Goal: Book appointment/travel/reservation

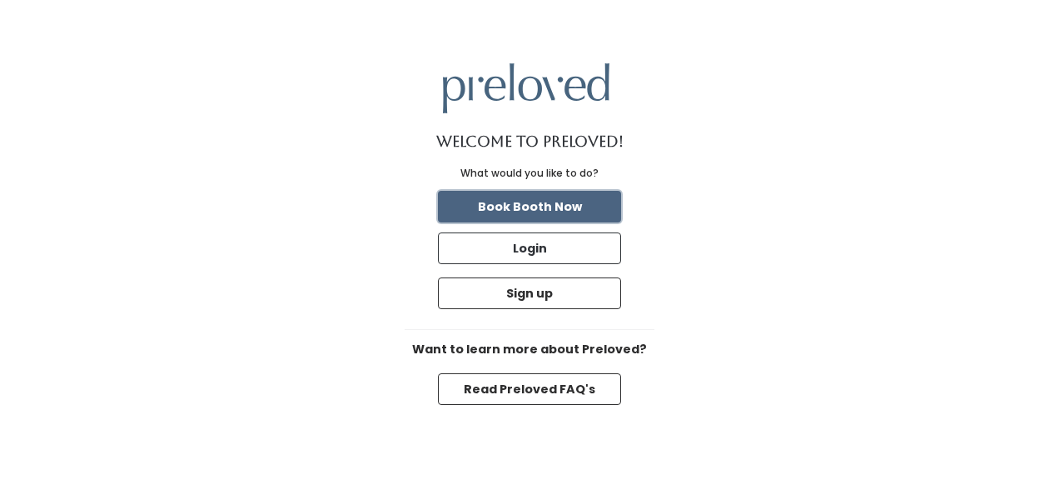
click at [566, 205] on button "Book Booth Now" at bounding box center [529, 207] width 183 height 32
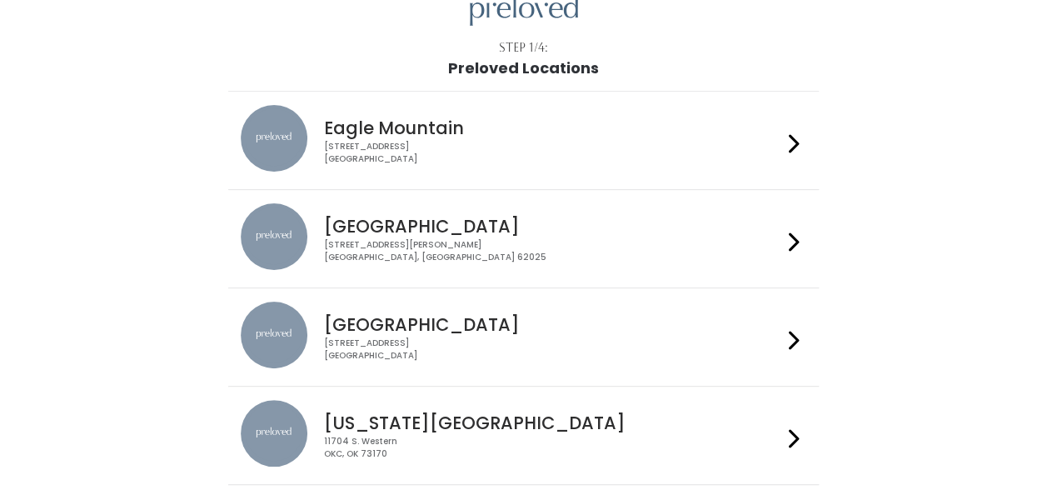
scroll to position [80, 0]
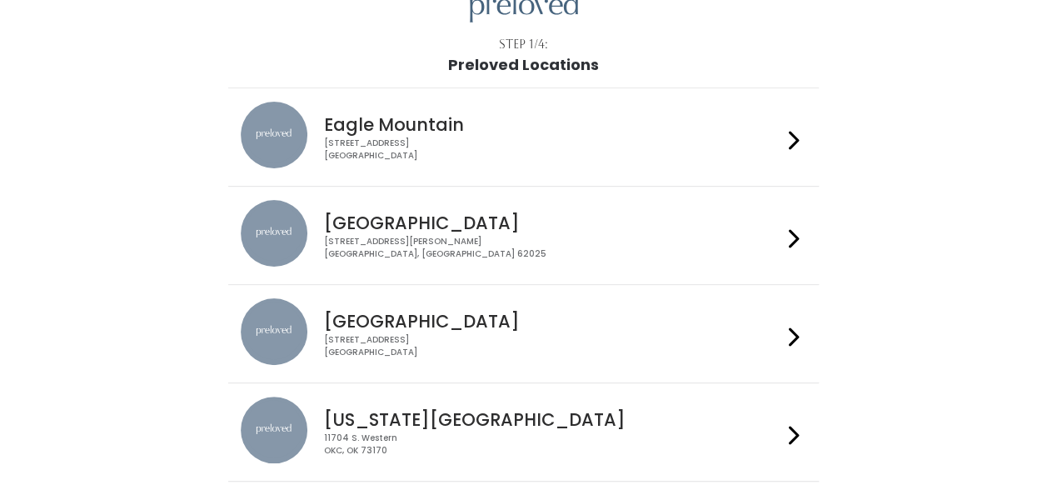
click at [785, 332] on div at bounding box center [794, 333] width 24 height 71
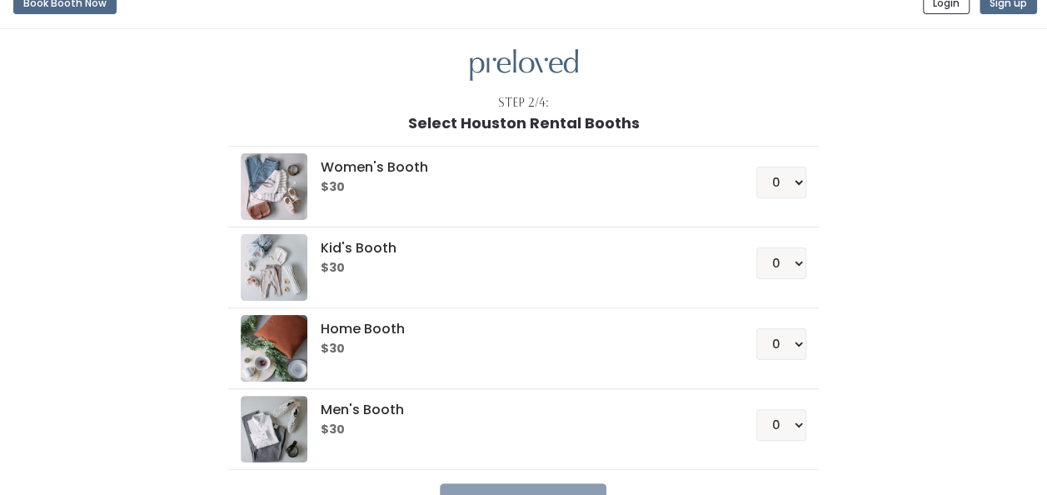
scroll to position [18, 0]
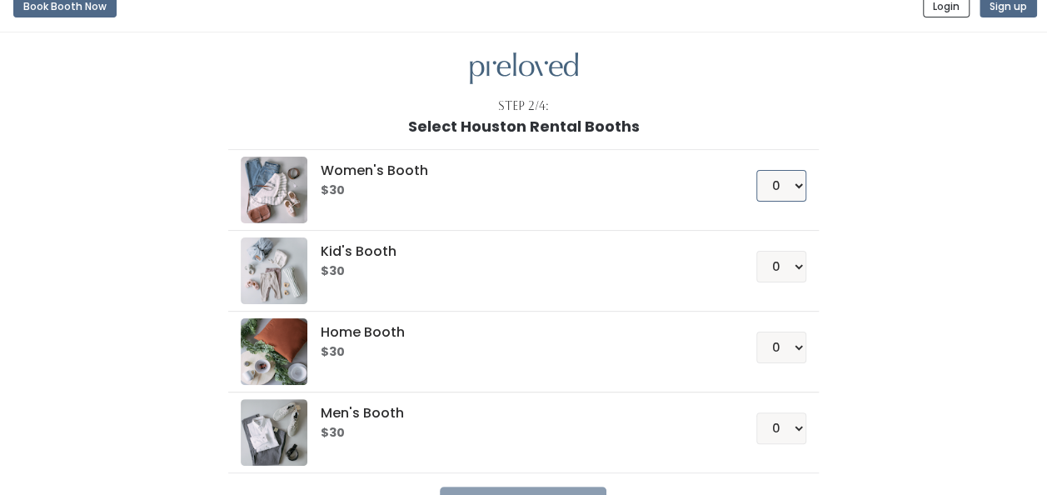
click at [791, 182] on select "0 1 2 3 4" at bounding box center [781, 186] width 50 height 32
select select "1"
click at [757, 170] on select "0 1 2 3 4" at bounding box center [781, 186] width 50 height 32
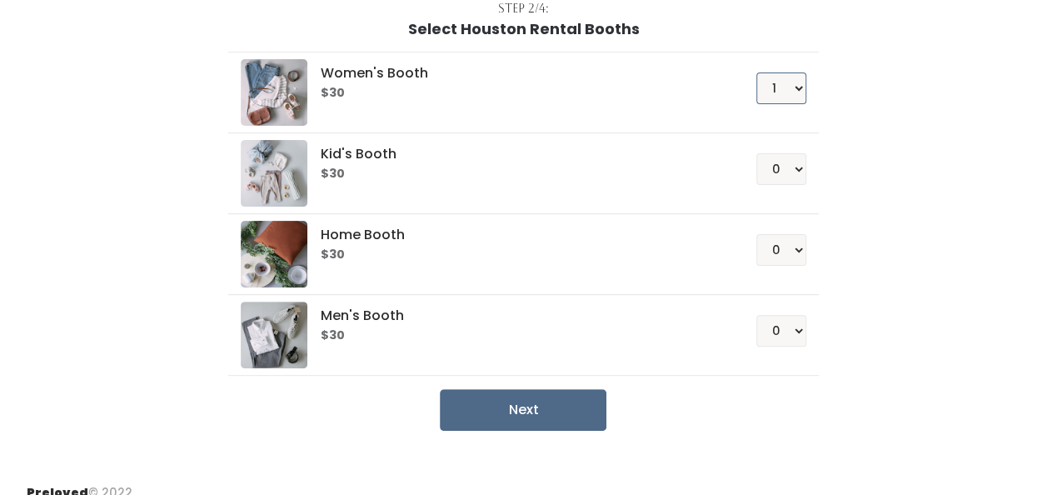
scroll to position [117, 0]
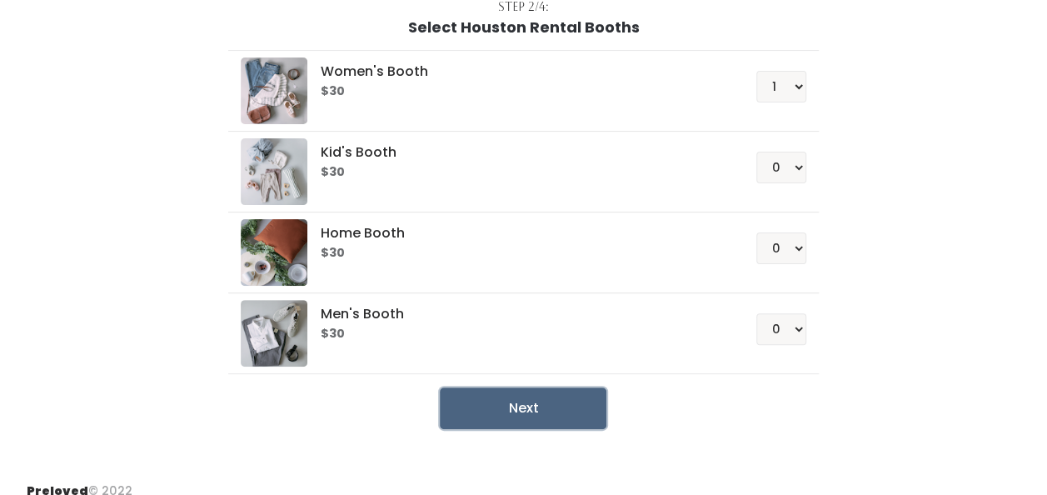
click at [494, 410] on button "Next" at bounding box center [523, 408] width 167 height 42
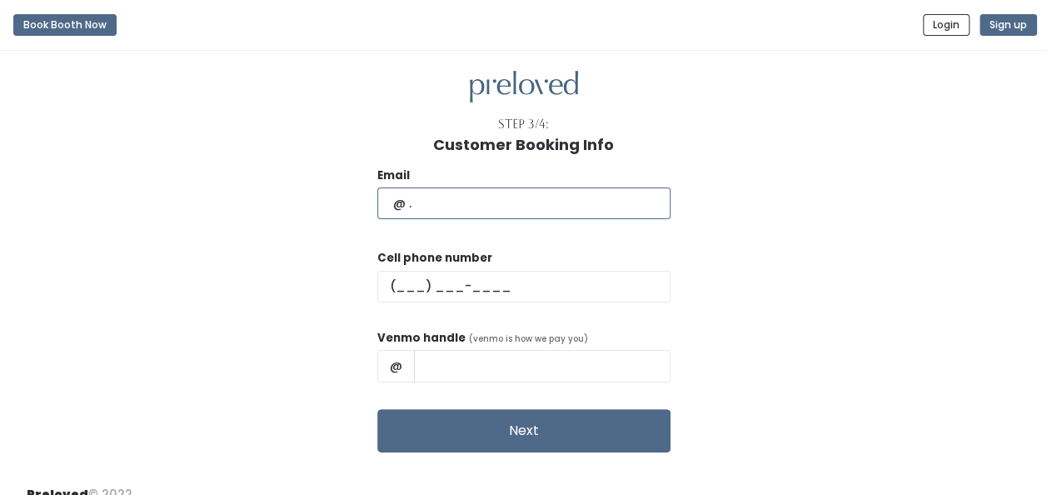
click at [500, 187] on input "text" at bounding box center [523, 203] width 293 height 32
type input "kathrynelizabeth034@gmail.com"
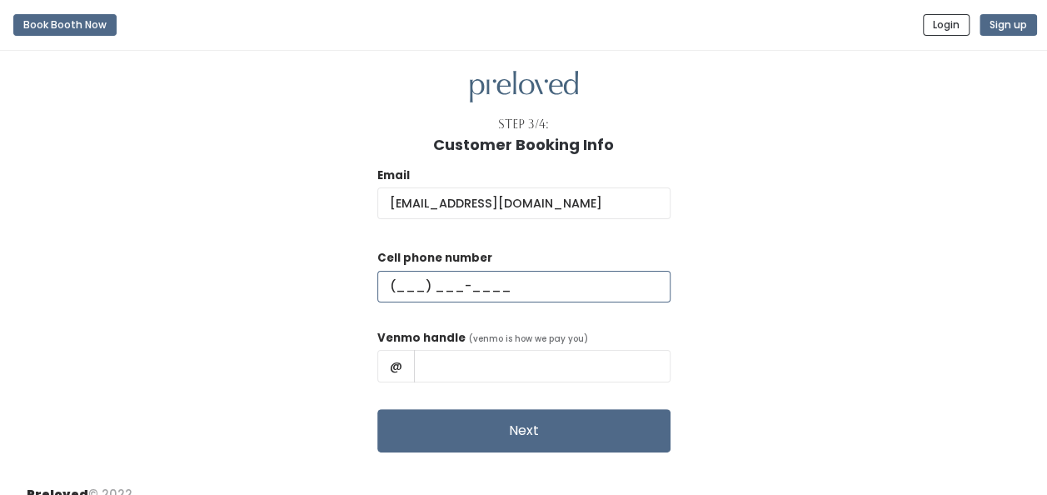
click at [436, 285] on input "text" at bounding box center [523, 287] width 293 height 32
type input "(361) 217-8557"
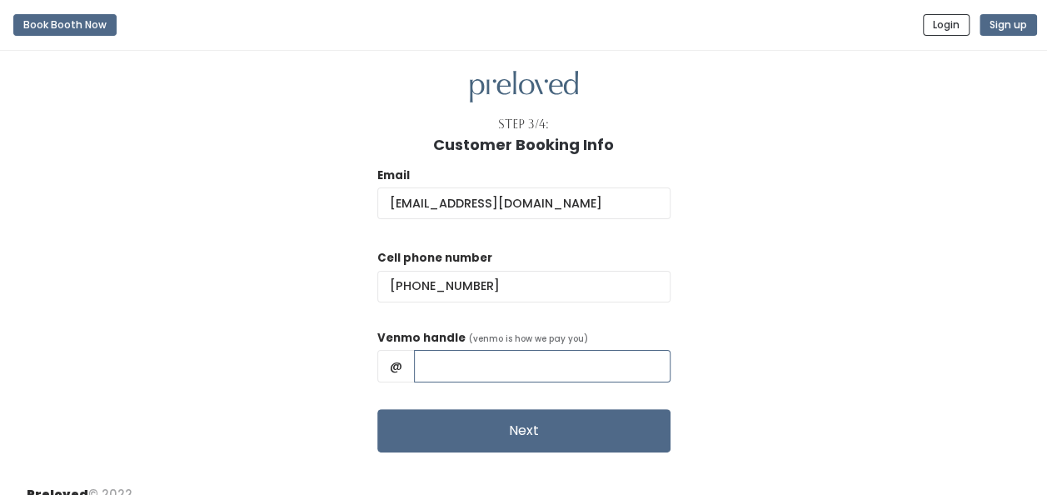
click at [511, 366] on input "text" at bounding box center [542, 366] width 256 height 32
type input "Kathryn-Ivey-8"
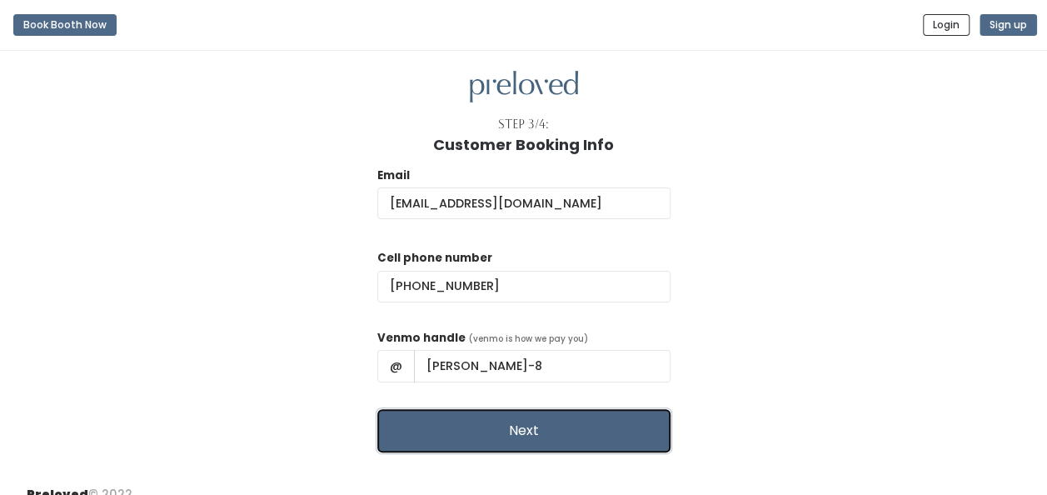
drag, startPoint x: 479, startPoint y: 427, endPoint x: 443, endPoint y: 411, distance: 39.1
click at [443, 411] on button "Next" at bounding box center [523, 430] width 293 height 43
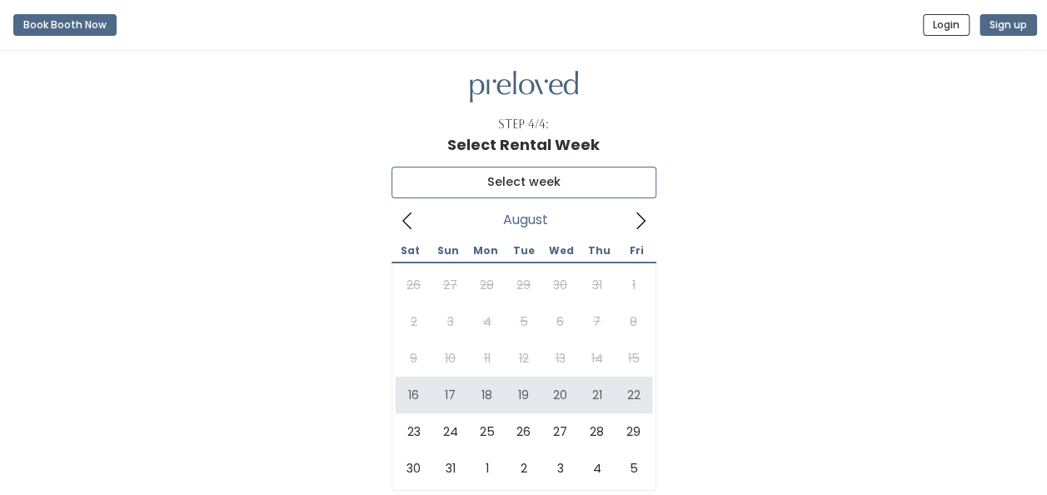
type input "August 16 to August 22"
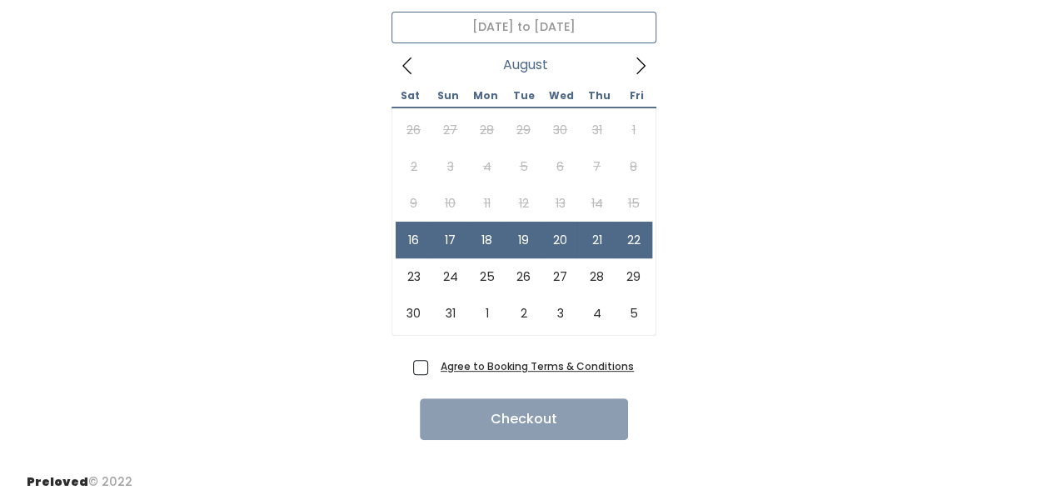
scroll to position [157, 0]
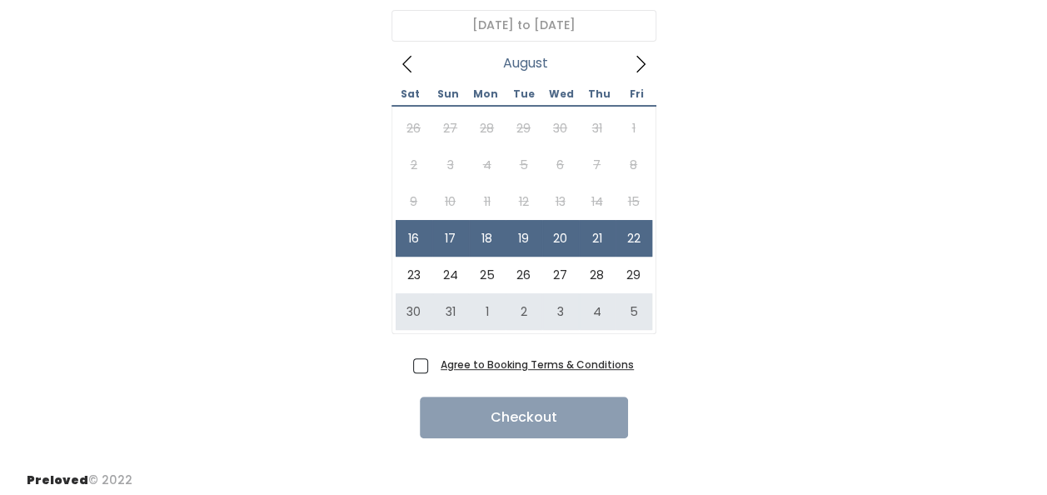
click at [434, 362] on span "Agree to Booking Terms & Conditions" at bounding box center [534, 364] width 200 height 17
click at [434, 362] on input "Agree to Booking Terms & Conditions" at bounding box center [439, 361] width 11 height 11
checkbox input "true"
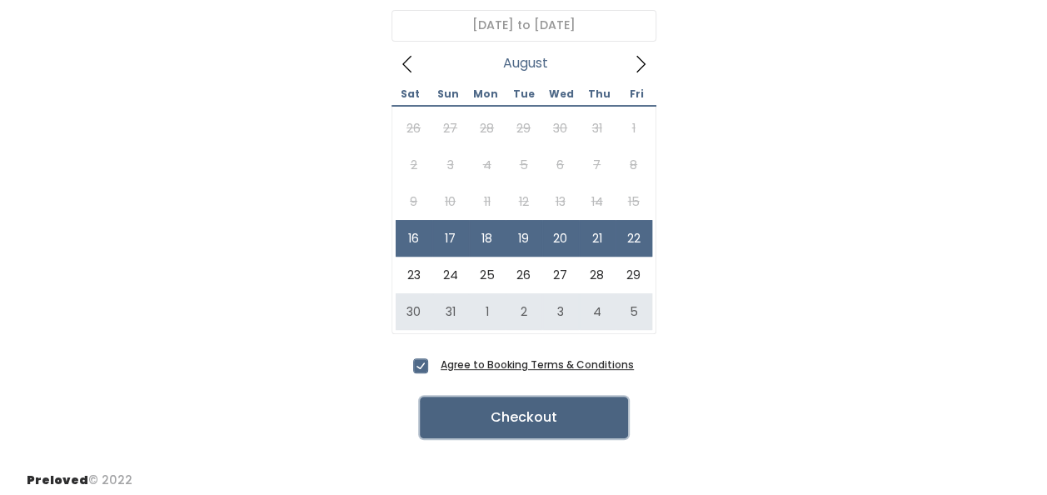
click at [534, 415] on button "Checkout" at bounding box center [524, 417] width 208 height 42
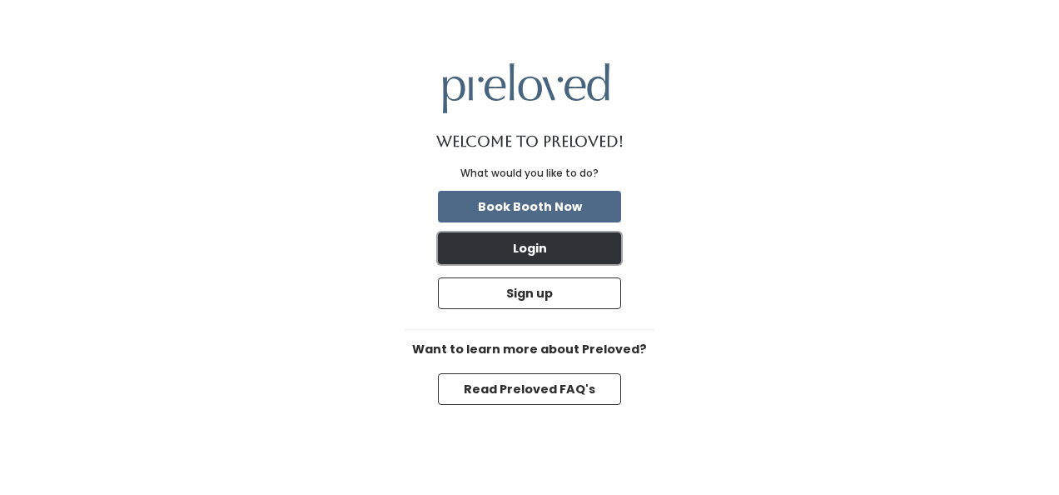
click at [519, 256] on button "Login" at bounding box center [529, 248] width 183 height 32
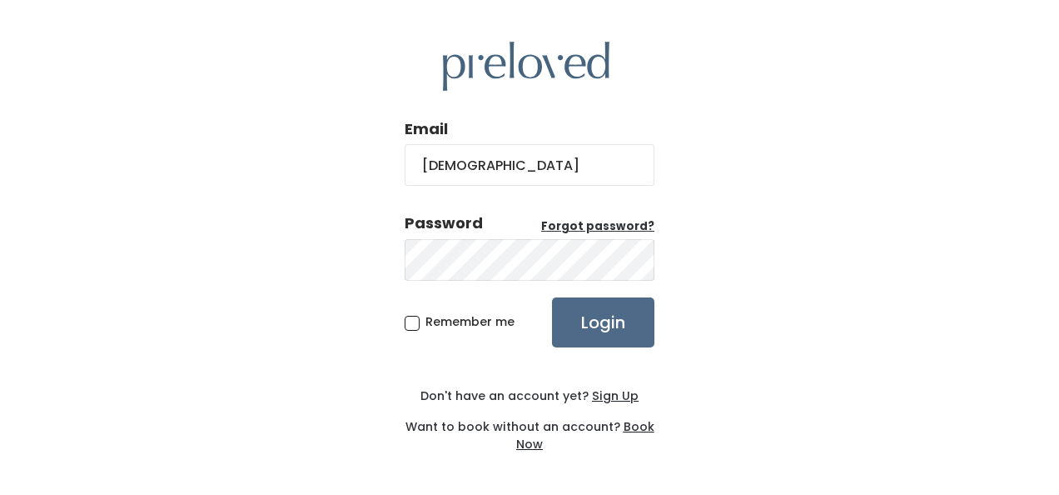
type input "kathrynelizabeth034@gmail.com"
click at [616, 391] on u "Sign Up" at bounding box center [615, 395] width 47 height 17
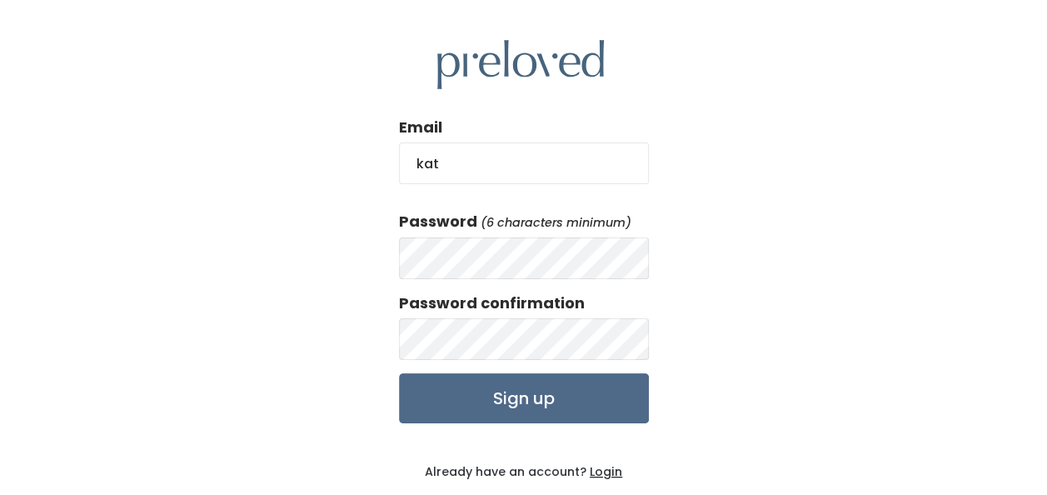
type input "kathrynelizabeth034@gmail.com"
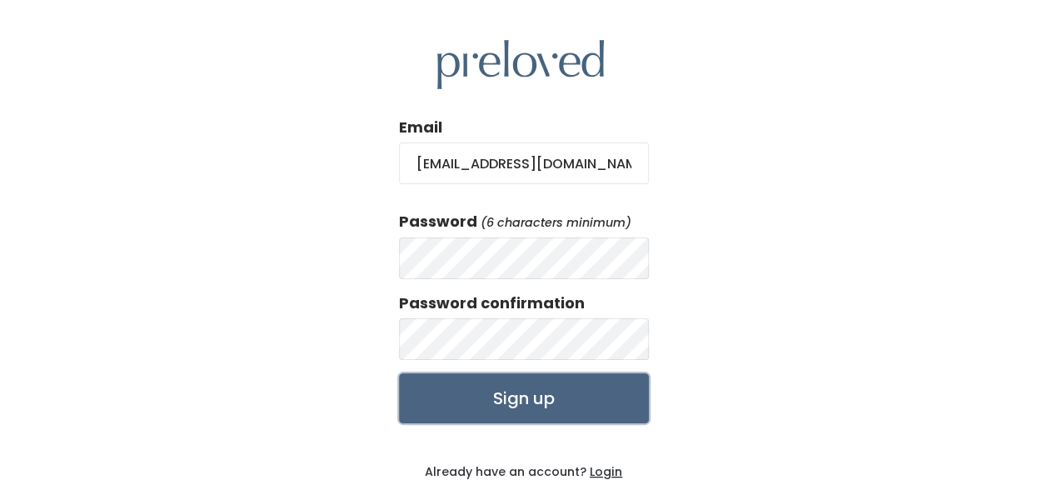
click at [498, 395] on input "Sign up" at bounding box center [524, 398] width 250 height 50
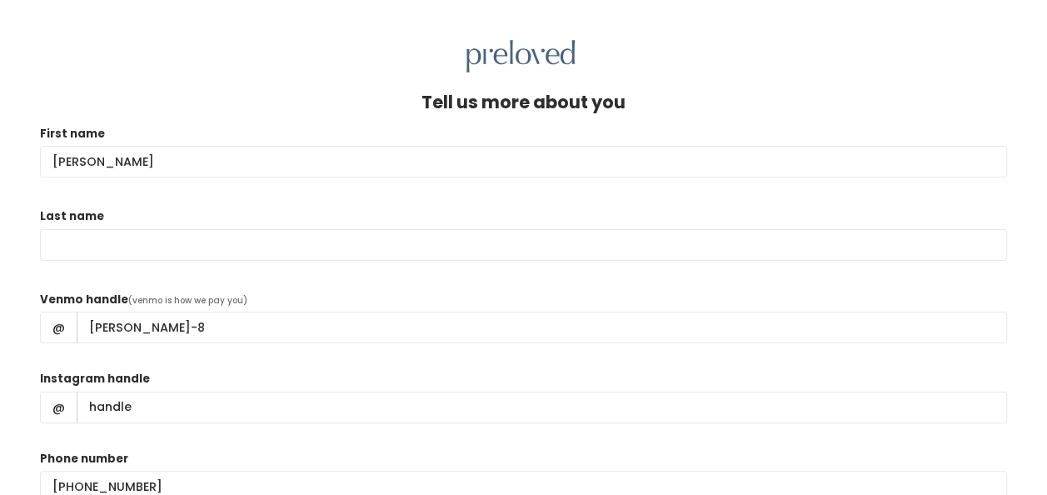
type input "[PERSON_NAME]"
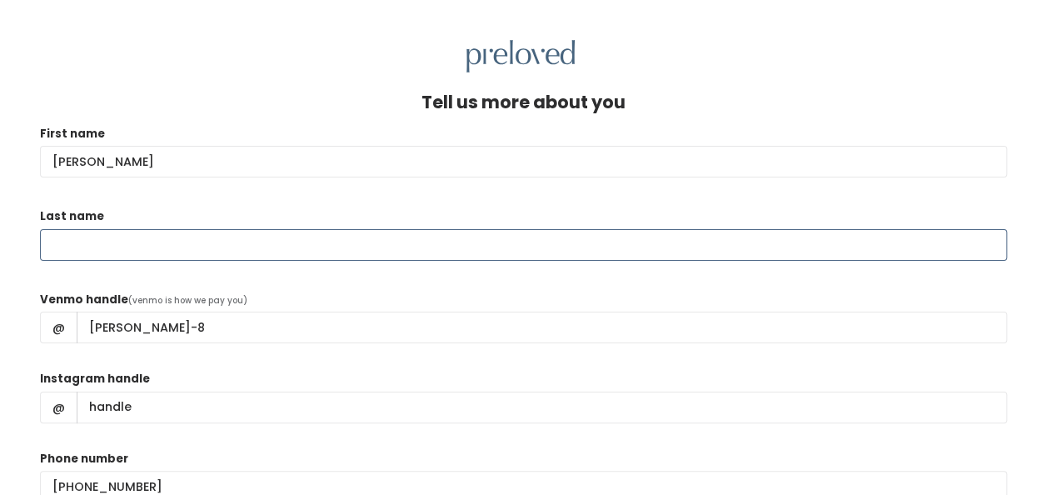
click at [147, 241] on input "Last name" at bounding box center [523, 245] width 967 height 32
type input "Ivey"
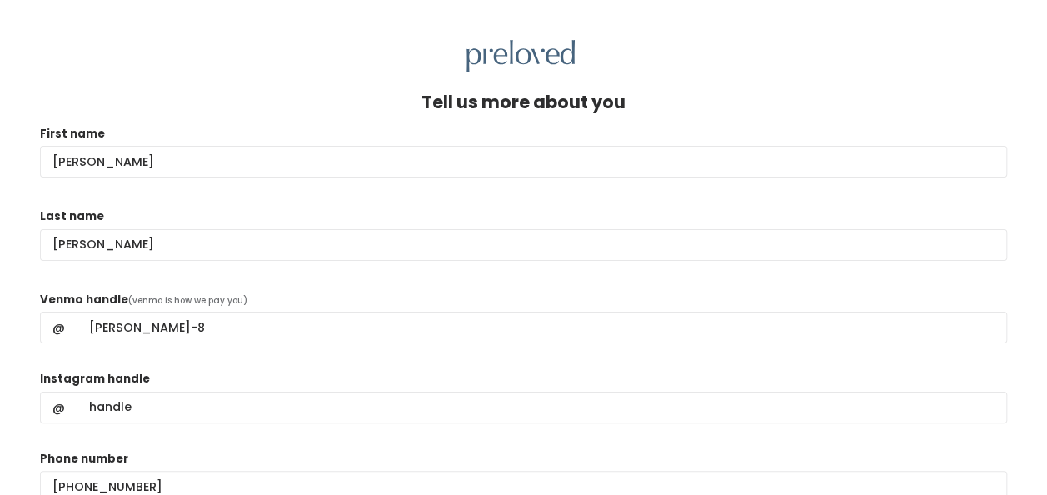
click at [125, 197] on form "First name Kathryn Last name Ivey Venmo handle (venmo is how we pay you) @ kath…" at bounding box center [523, 353] width 967 height 456
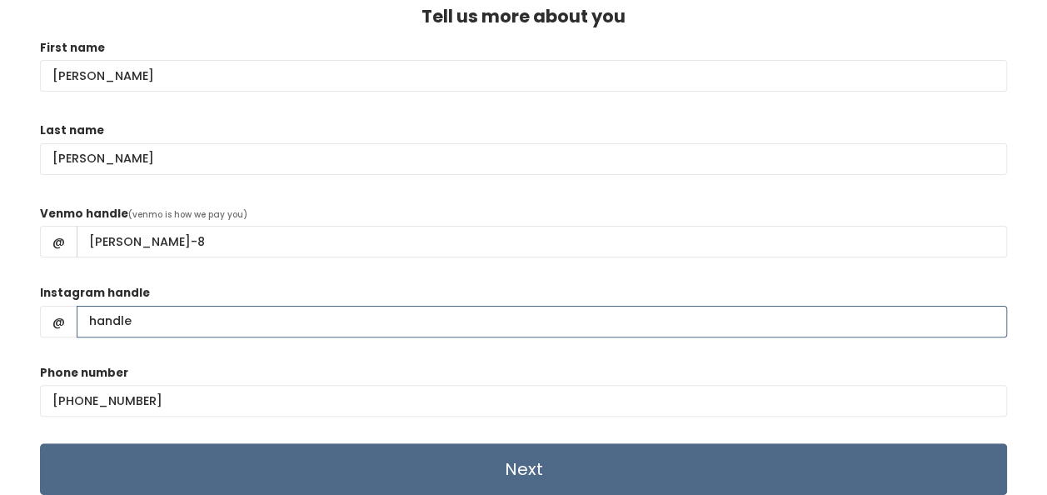
click at [162, 311] on input "Instagram handle" at bounding box center [542, 322] width 930 height 32
click at [142, 324] on input "Instagram handle" at bounding box center [542, 322] width 930 height 32
type input "kathryn.iveyyy"
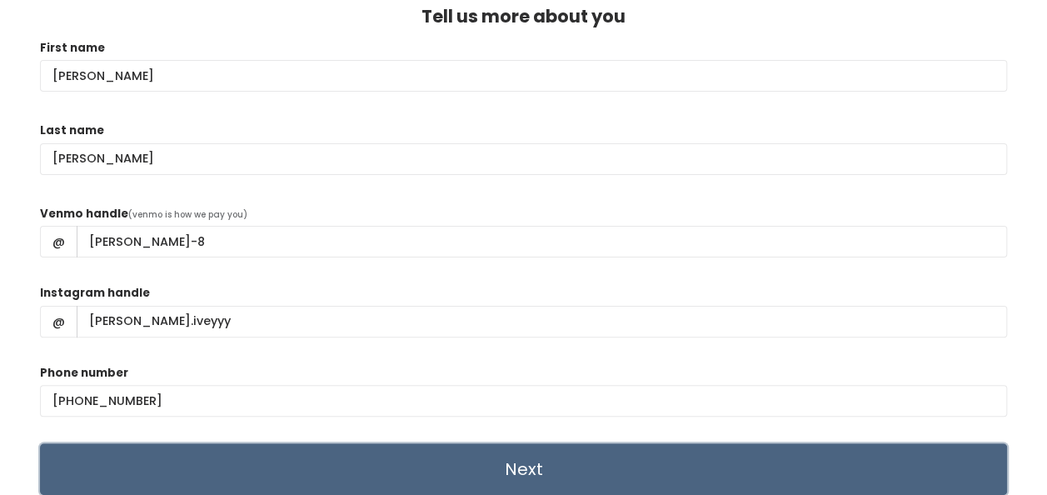
click at [520, 476] on input "Next" at bounding box center [523, 469] width 967 height 52
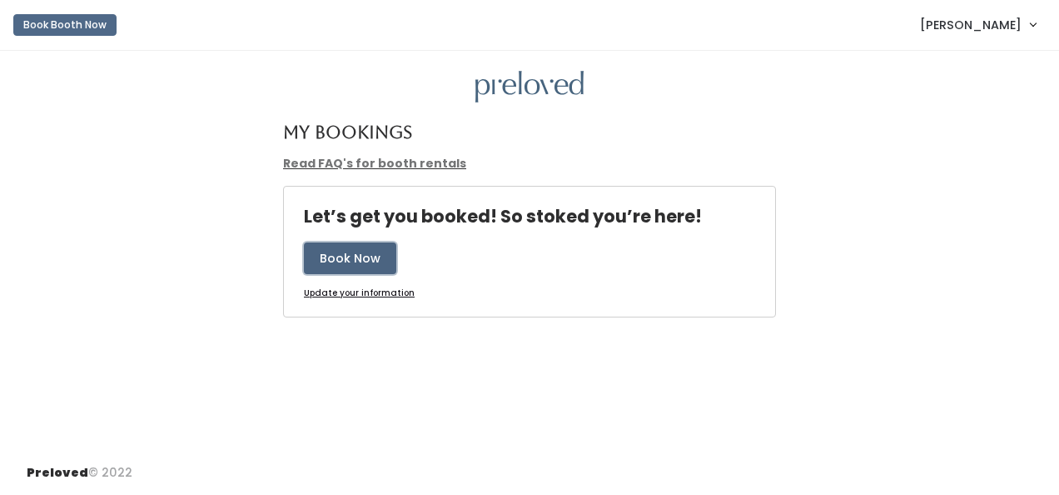
click at [346, 260] on button "Book Now" at bounding box center [350, 258] width 92 height 32
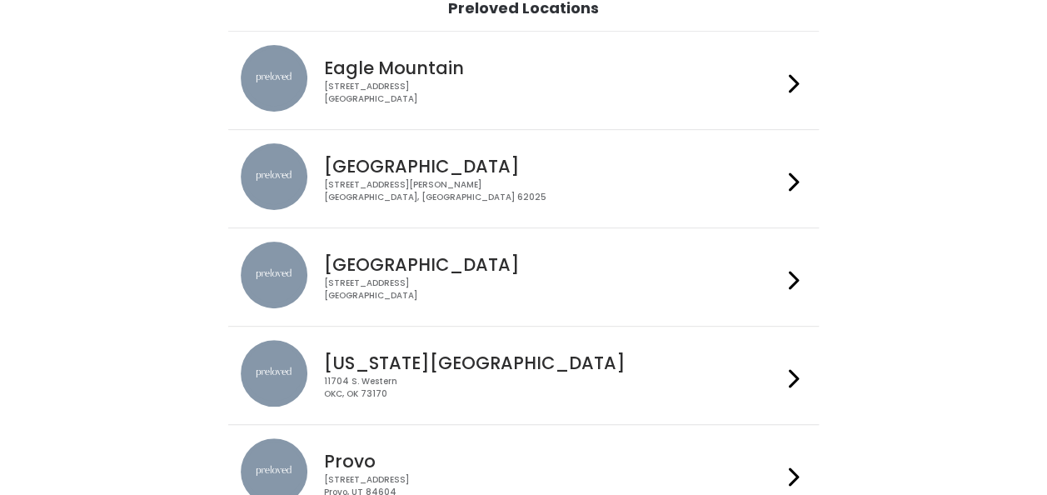
scroll to position [138, 0]
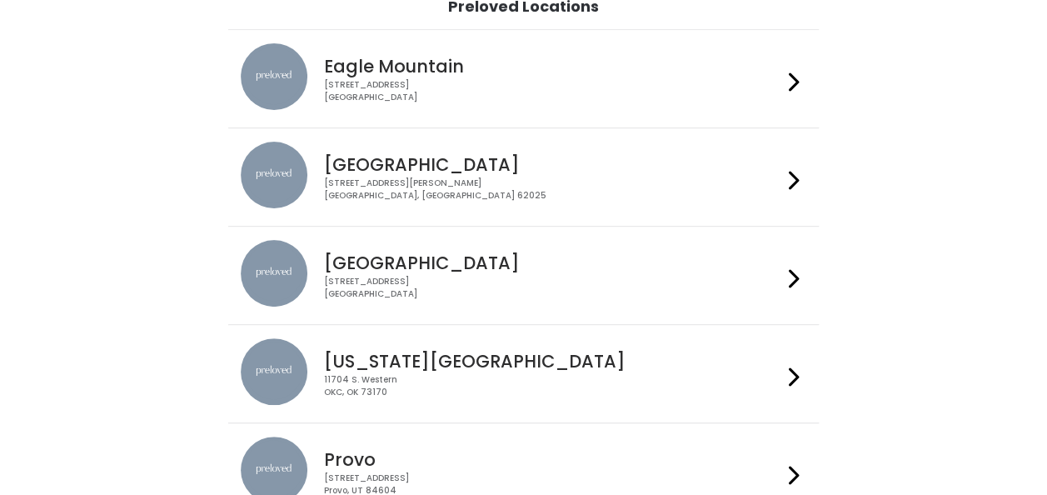
click at [766, 266] on h4 "[GEOGRAPHIC_DATA]" at bounding box center [553, 262] width 458 height 19
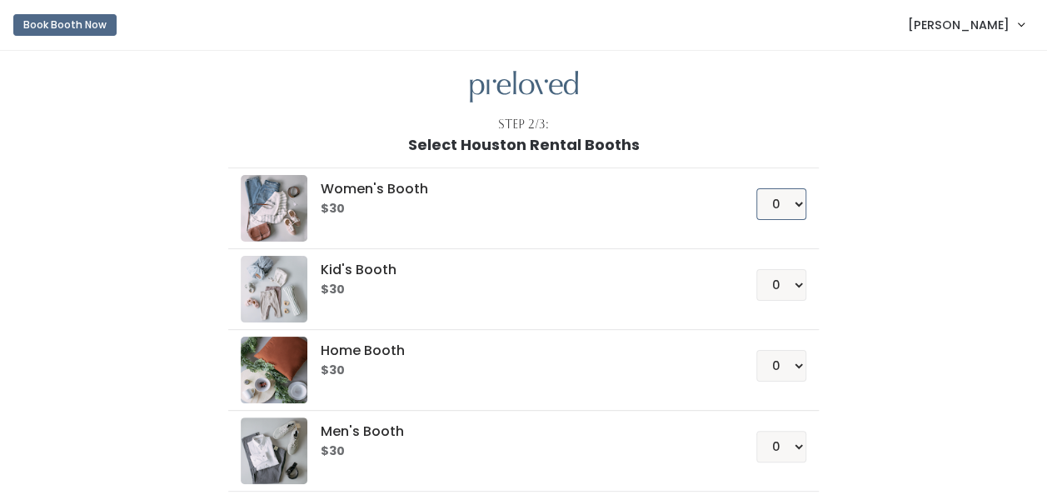
click at [794, 205] on select "0 1 2 3 4" at bounding box center [781, 204] width 50 height 32
select select "1"
click at [757, 188] on select "0 1 2 3 4" at bounding box center [781, 204] width 50 height 32
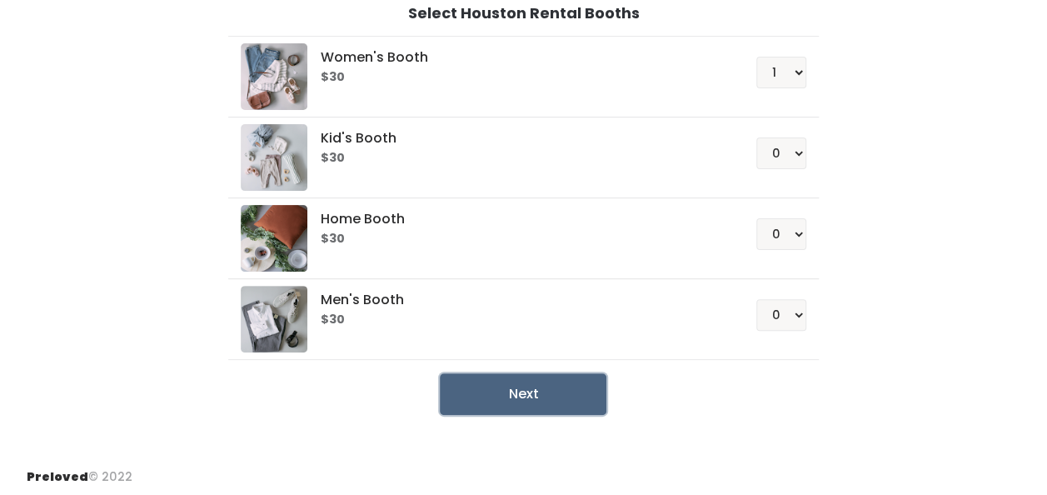
click at [510, 395] on button "Next" at bounding box center [523, 394] width 167 height 42
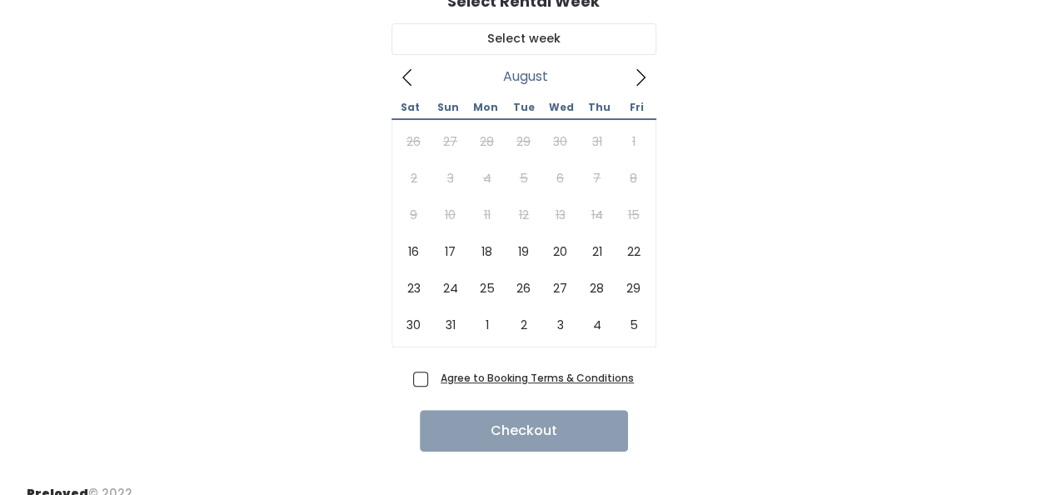
scroll to position [142, 0]
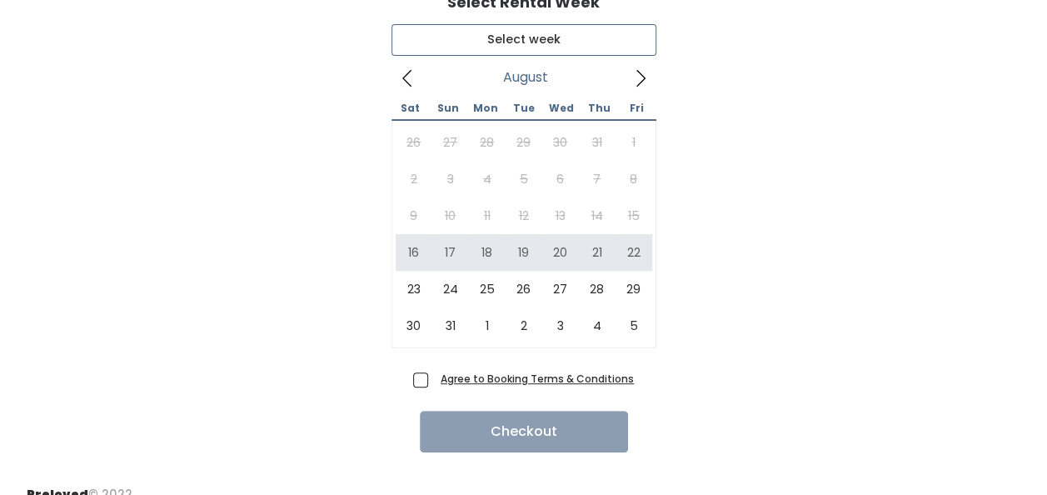
type input "[DATE] to [DATE]"
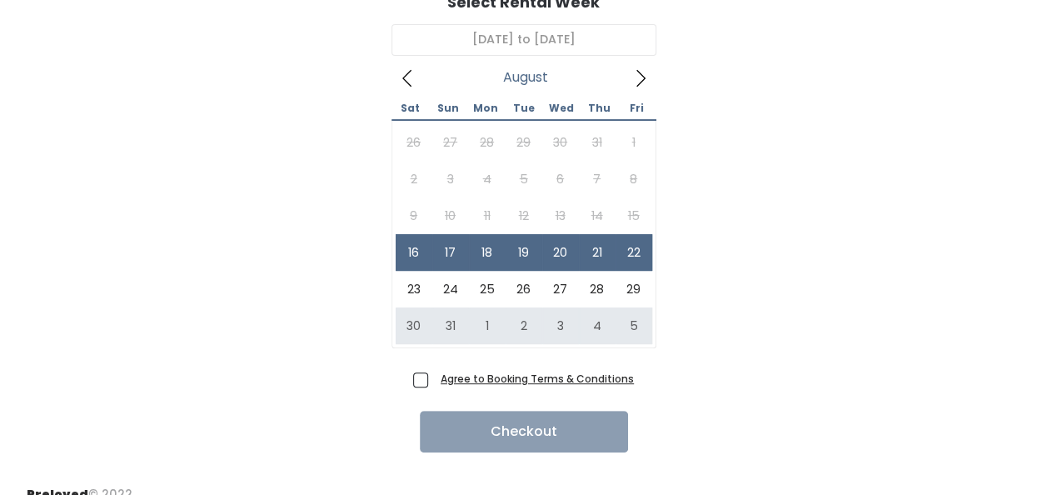
click at [434, 380] on span "Agree to Booking Terms & Conditions" at bounding box center [534, 378] width 200 height 17
click at [434, 380] on input "Agree to Booking Terms & Conditions" at bounding box center [439, 375] width 11 height 11
checkbox input "true"
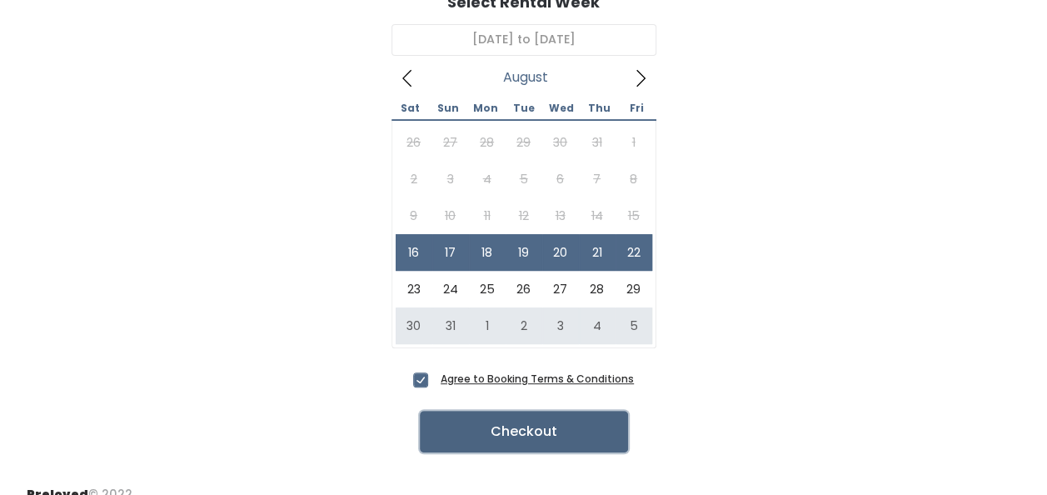
click at [501, 431] on button "Checkout" at bounding box center [524, 431] width 208 height 42
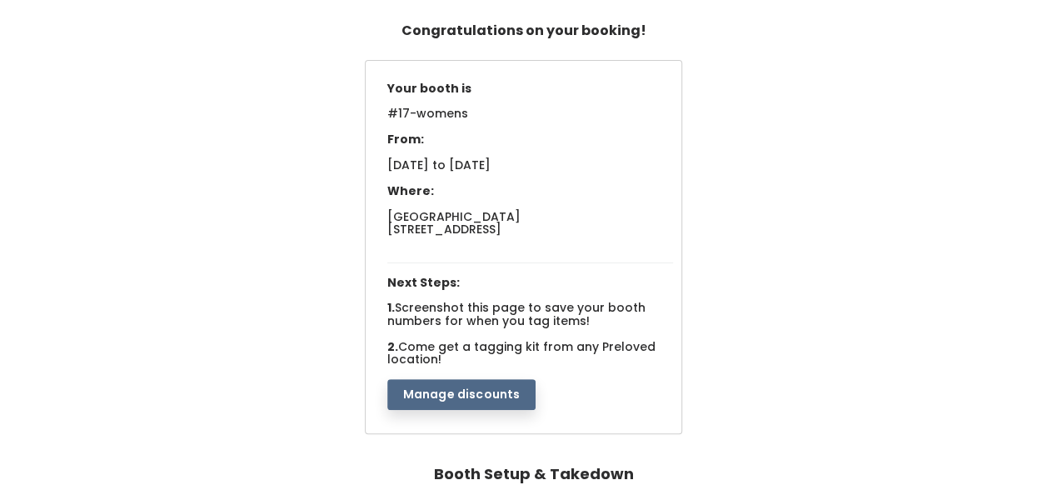
scroll to position [112, 0]
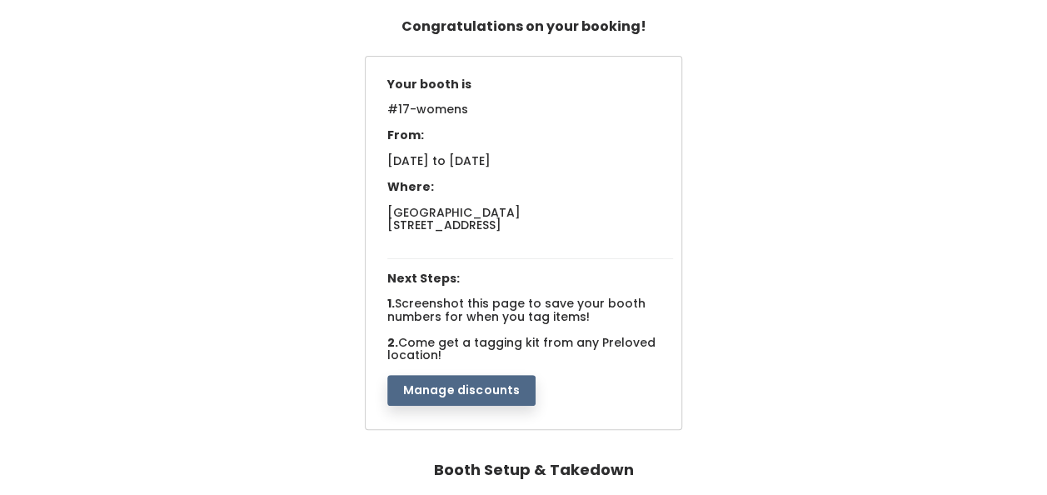
click at [513, 383] on button "Manage discounts" at bounding box center [461, 391] width 149 height 32
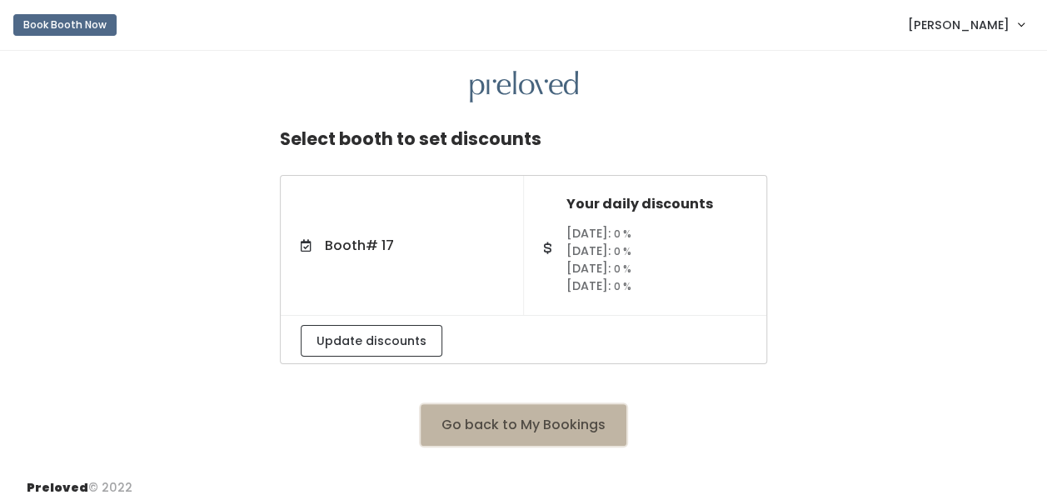
click at [596, 413] on button "Go back to My Bookings" at bounding box center [523, 425] width 206 height 42
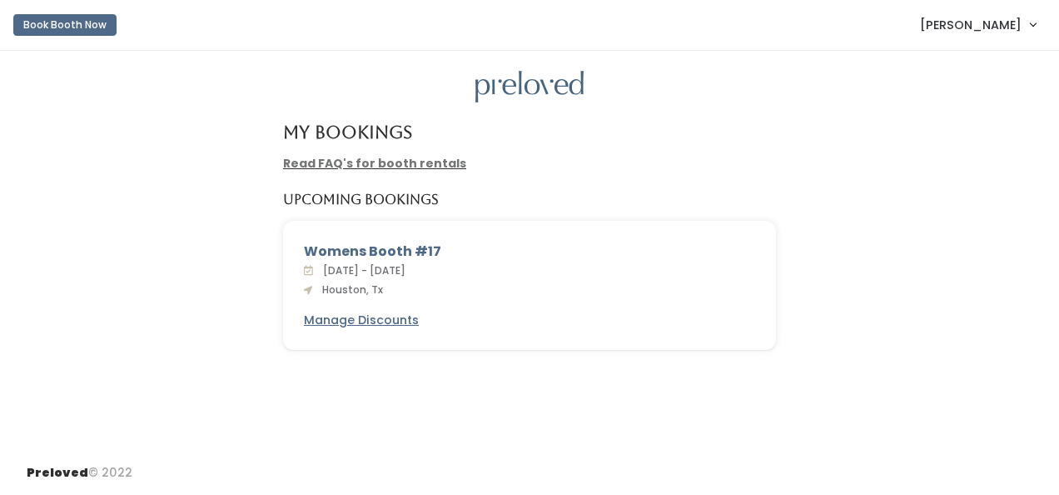
click at [420, 165] on link "Read FAQ's for booth rentals" at bounding box center [374, 163] width 183 height 17
